Goal: Communication & Community: Answer question/provide support

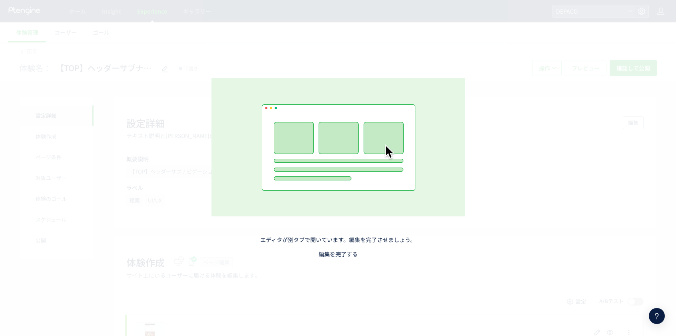
click at [330, 257] on link "編集を完了する" at bounding box center [338, 254] width 39 height 8
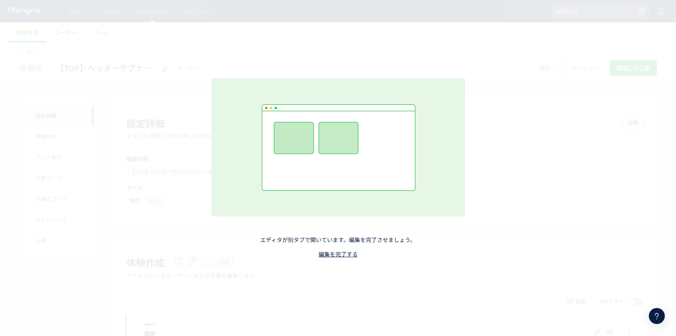
drag, startPoint x: 333, startPoint y: 253, endPoint x: 322, endPoint y: 308, distance: 55.3
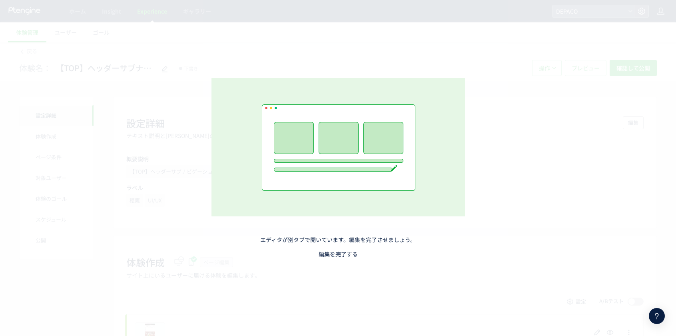
click at [333, 254] on link "編集を完了する" at bounding box center [338, 254] width 39 height 8
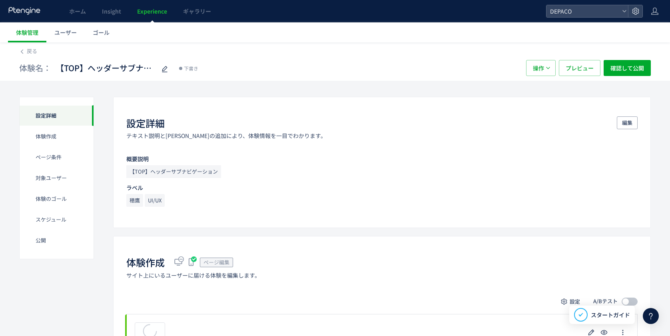
click at [18, 50] on div "戻る 体験名： 【TOP】ヘッダーサブナビゲーションテスト 下書き 操作 プレビュー 確認して公開" at bounding box center [335, 61] width 670 height 38
click at [24, 51] on icon at bounding box center [22, 52] width 6 height 6
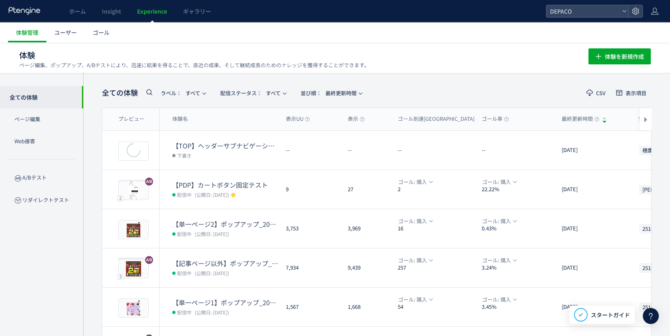
click at [650, 314] on icon at bounding box center [651, 316] width 10 height 10
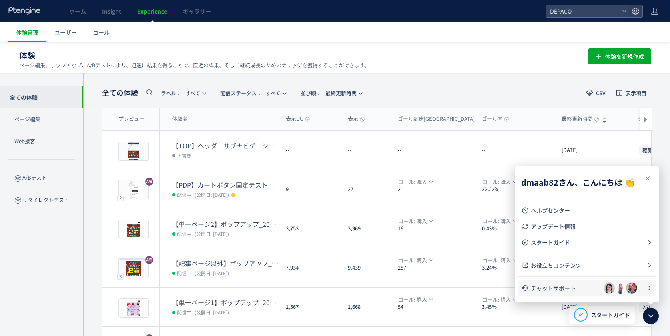
click at [555, 290] on span "チャットサポート" at bounding box center [567, 288] width 73 height 8
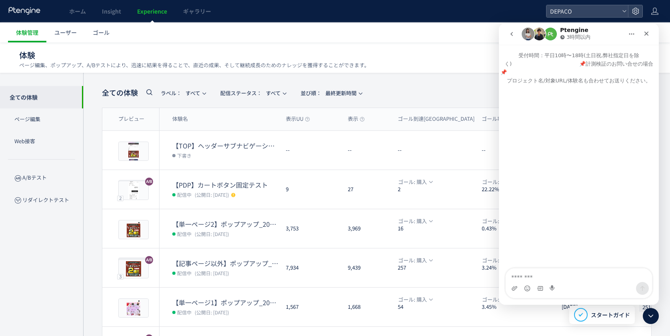
click at [513, 33] on icon "go back" at bounding box center [511, 34] width 6 height 6
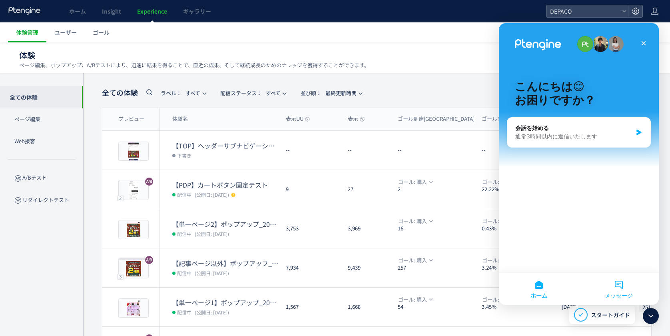
click at [620, 284] on button "メッセージ" at bounding box center [619, 289] width 80 height 32
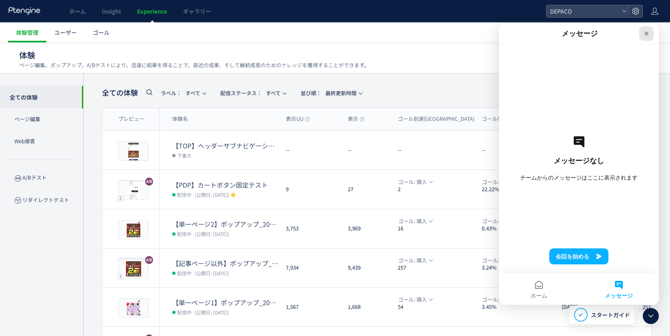
click at [648, 32] on icon "クローズ" at bounding box center [646, 34] width 4 height 4
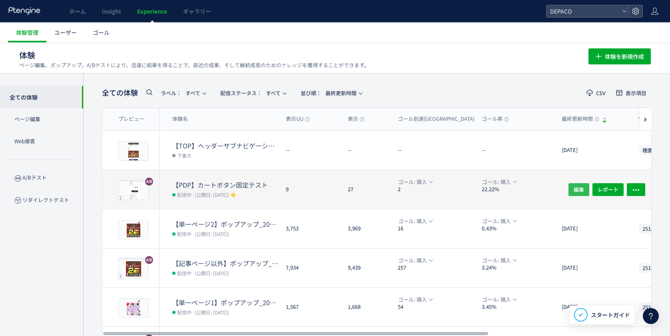
click at [580, 191] on span "編集" at bounding box center [579, 189] width 10 height 13
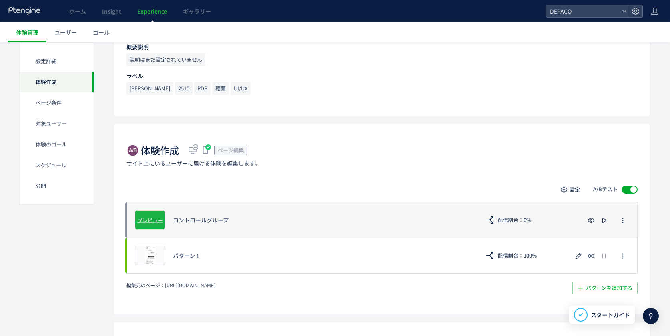
scroll to position [240, 0]
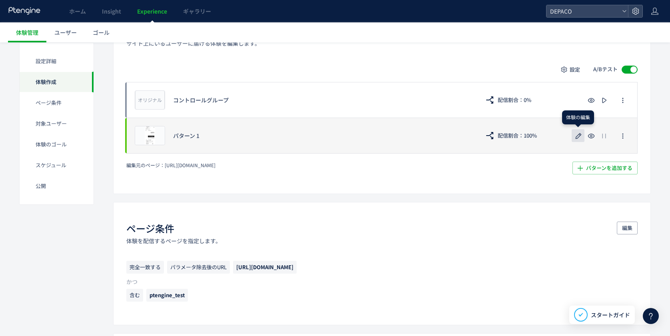
click at [572, 137] on button "button" at bounding box center [578, 135] width 13 height 13
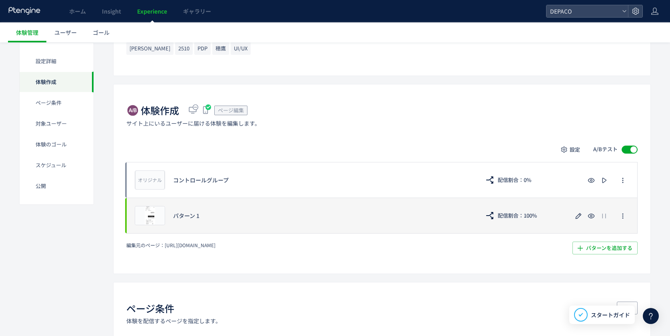
scroll to position [120, 0]
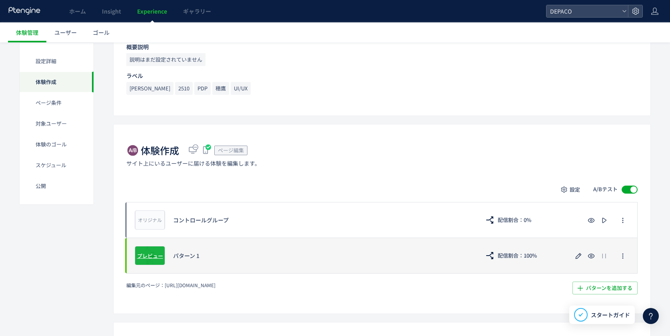
click at [147, 252] on span "プレビュー" at bounding box center [150, 255] width 26 height 8
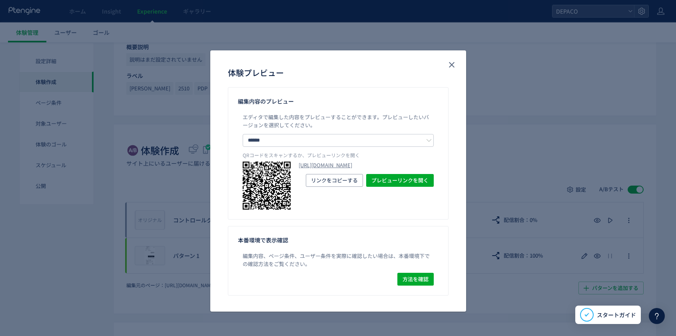
drag, startPoint x: 505, startPoint y: 116, endPoint x: 594, endPoint y: 219, distance: 135.7
click at [506, 116] on div "体験プレビュー 編集内容のプレビュー エディタで編集した内容をプレビューすることができます。 プレビューしたいバージョンを選択してください。 ****** コ…" at bounding box center [338, 168] width 676 height 336
drag, startPoint x: 451, startPoint y: 68, endPoint x: 453, endPoint y: 210, distance: 142.3
click at [452, 68] on icon "close" at bounding box center [452, 65] width 10 height 10
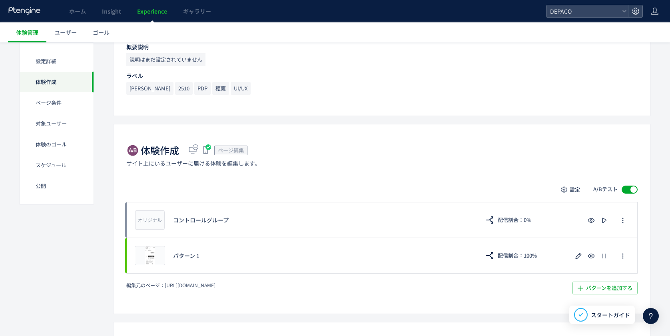
click at [17, 11] on use at bounding box center [24, 11] width 32 height 8
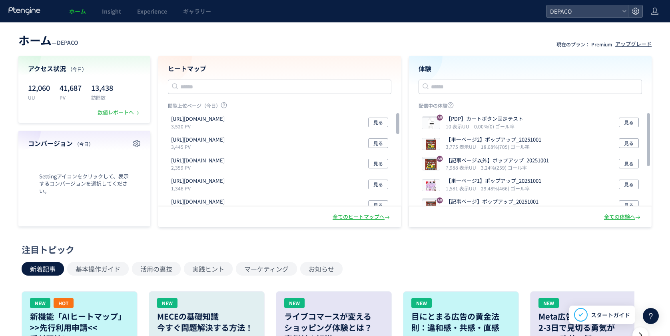
click at [650, 319] on icon at bounding box center [651, 316] width 10 height 10
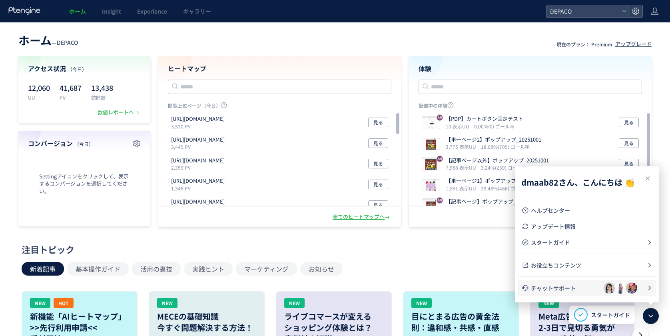
click at [562, 285] on span "チャットサポート" at bounding box center [567, 288] width 73 height 8
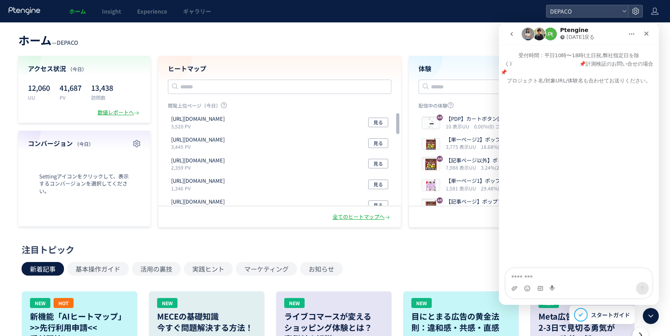
click at [541, 276] on textarea "メッセージ..." at bounding box center [579, 275] width 146 height 14
type textarea "*"
type textarea "****"
click at [539, 275] on textarea "メッセージ..." at bounding box center [579, 275] width 146 height 14
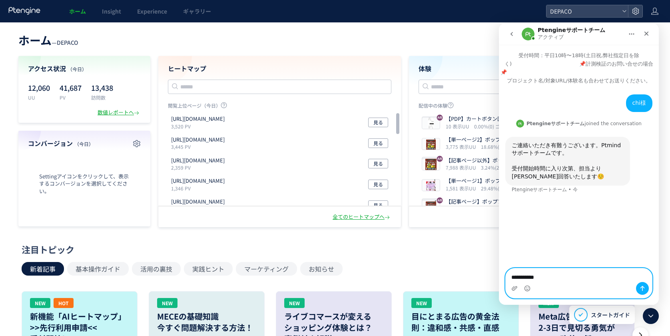
click at [575, 274] on textarea "**********" at bounding box center [579, 275] width 146 height 14
drag, startPoint x: 510, startPoint y: 277, endPoint x: 512, endPoint y: 293, distance: 15.6
click at [511, 277] on textarea "**********" at bounding box center [579, 275] width 146 height 14
click at [617, 278] on textarea "**********" at bounding box center [579, 275] width 146 height 14
paste textarea "**********"
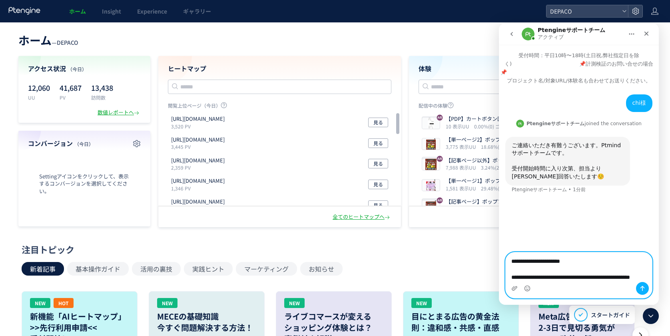
type textarea "**********"
click at [641, 286] on icon "メッセージを送信…" at bounding box center [642, 288] width 6 height 6
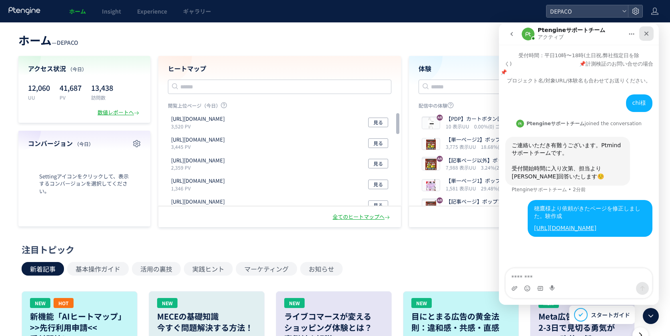
click at [646, 35] on icon "クローズ" at bounding box center [646, 33] width 6 height 6
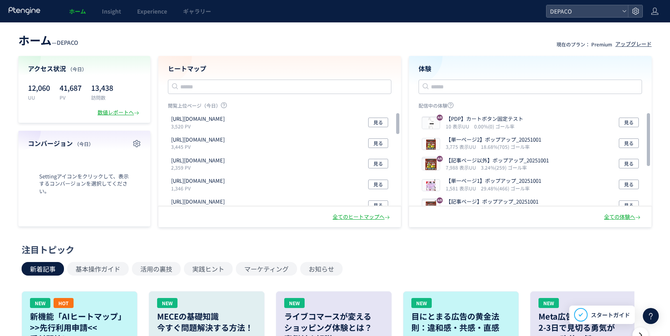
click at [654, 270] on div "注目トピック 新着記事 基本操作ガイド 活用の裏技 実践ヒント マーケティング お知らせ NEW HOT 新機能「AIヒートマップ」 >>先行利用申請<< 受…" at bounding box center [333, 314] width 674 height 142
click at [650, 319] on icon at bounding box center [651, 316] width 10 height 10
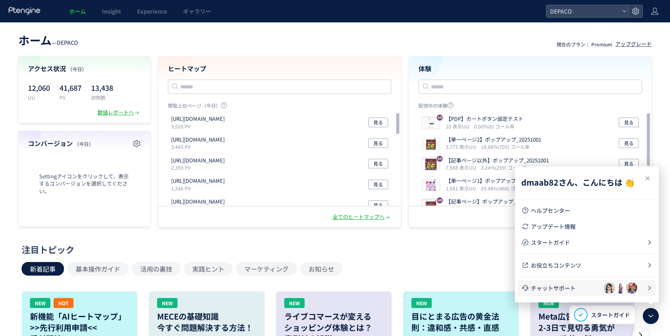
click at [570, 289] on span "チャットサポート" at bounding box center [567, 288] width 73 height 8
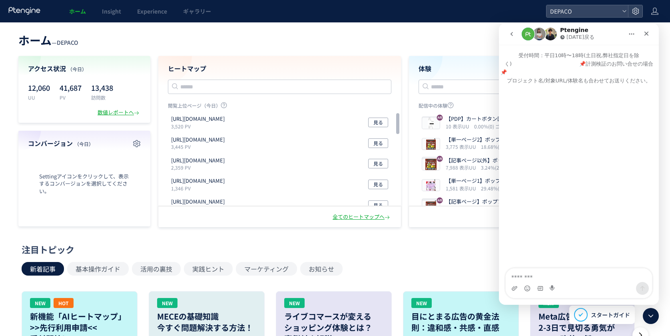
click at [514, 30] on button "go back" at bounding box center [511, 33] width 15 height 15
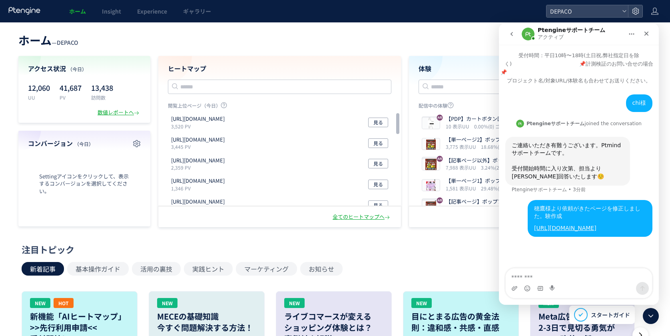
click at [413, 260] on div "注目トピック 新着記事 基本操作ガイド 活用の裏技 実践ヒント マーケティング お知らせ NEW HOT 新機能「AIヒートマップ」 >>先行利用申請<< 受…" at bounding box center [333, 314] width 623 height 142
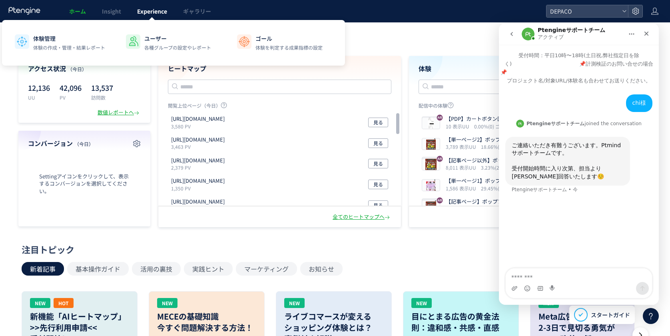
click at [147, 12] on span "Experience" at bounding box center [152, 11] width 30 height 8
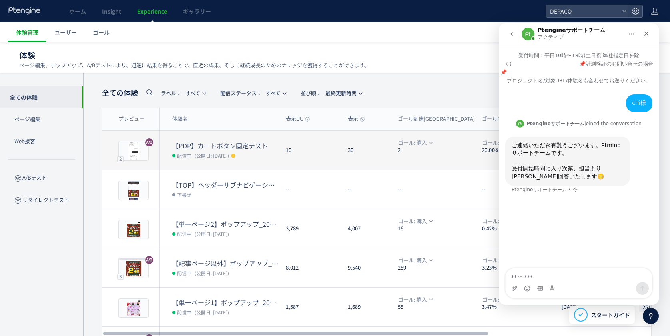
click at [226, 143] on dt "【PDP】カートボタン固定テスト" at bounding box center [225, 145] width 107 height 9
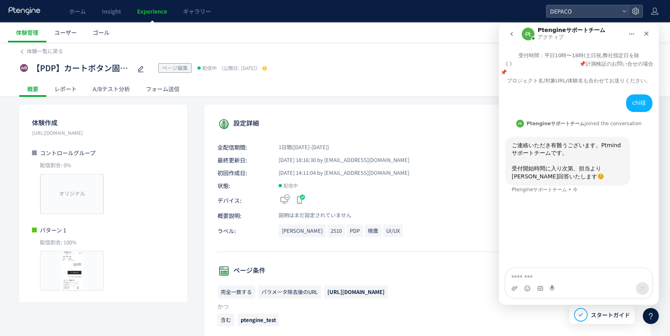
click at [78, 134] on p "[URL][DOMAIN_NAME]" at bounding box center [103, 133] width 142 height 8
click at [384, 292] on span "[URL][DOMAIN_NAME]" at bounding box center [355, 292] width 57 height 8
drag, startPoint x: 125, startPoint y: 143, endPoint x: 93, endPoint y: 175, distance: 45.5
click at [31, 131] on div "体験作成 https://depaco.daimaru-matsuzakaya.jp/shop/g/g4971710377002 コントロールグループ 配信割…" at bounding box center [103, 203] width 168 height 197
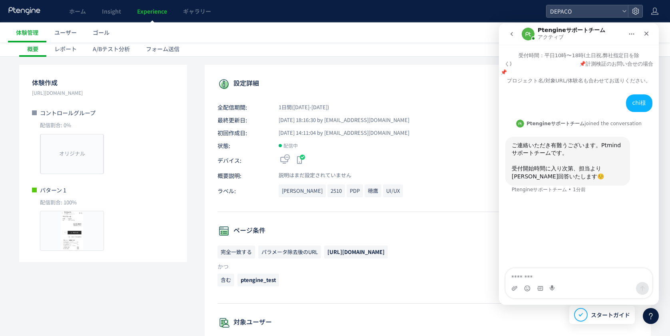
drag, startPoint x: 444, startPoint y: 253, endPoint x: 476, endPoint y: 251, distance: 31.6
click at [384, 253] on span "[URL][DOMAIN_NAME]" at bounding box center [355, 252] width 57 height 8
drag, startPoint x: 128, startPoint y: 102, endPoint x: 106, endPoint y: 105, distance: 22.2
click at [40, 88] on div "体験作成 https://depaco.daimaru-matsuzakaya.jp/shop/g/g4971710377002 コントロールグループ 配信割…" at bounding box center [103, 163] width 168 height 197
copy div "験作成 https://depaco.daimaru-matsuzakaya.jp/shop/g/g4971710377002"
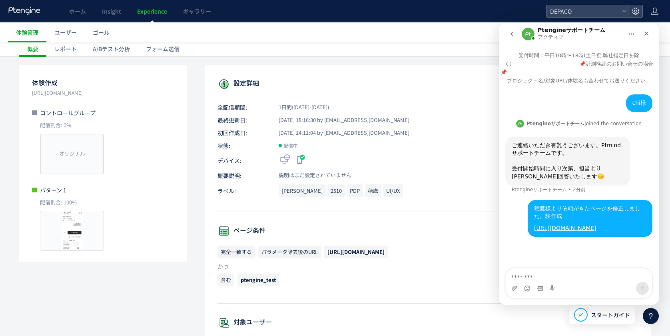
click at [550, 217] on div "穂鷹様より依頼がきたページを修正しました。験作成" at bounding box center [590, 213] width 112 height 16
drag, startPoint x: 550, startPoint y: 215, endPoint x: 510, endPoint y: 194, distance: 44.9
click at [510, 194] on div "ご連絡いただき有難うございます。Ptmindサポートチームです。 ​ 受付開始時間に入り次第、担当より順次回答いたします☺️ Ptengineサポートチーム …" at bounding box center [578, 168] width 147 height 63
